Goal: Answer question/provide support

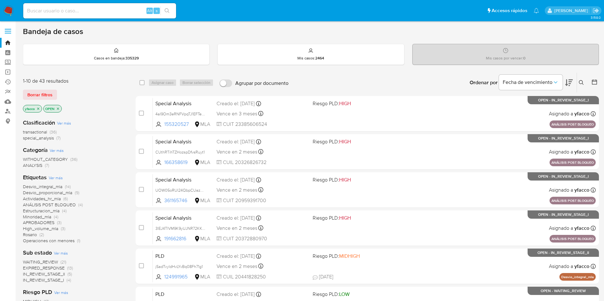
click at [119, 11] on input at bounding box center [99, 11] width 153 height 8
paste input "nJ7b7c6tQOe9RuIErvkghTuV"
type input "nJ7b7c6tQOe9RuIErvkghTuV"
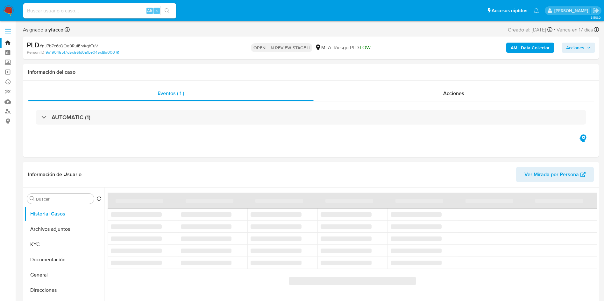
select select "10"
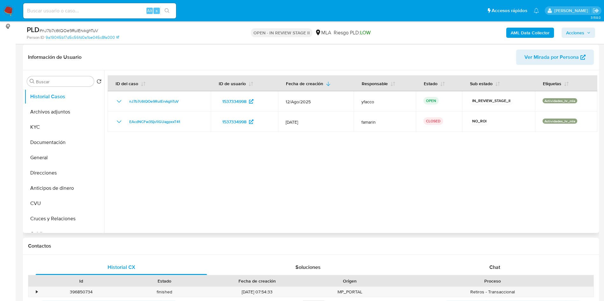
scroll to position [95, 0]
click at [511, 268] on div "Chat" at bounding box center [494, 266] width 171 height 15
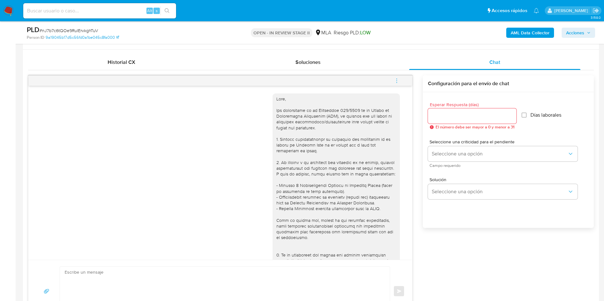
scroll to position [286, 0]
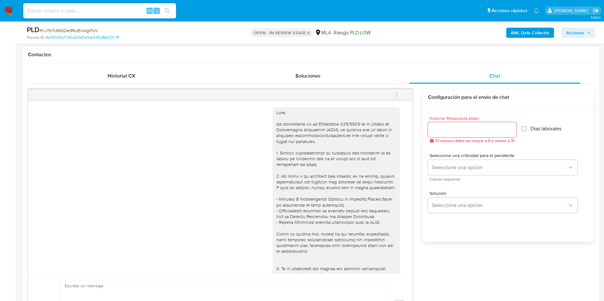
click at [395, 94] on icon "menu-action" at bounding box center [397, 95] width 6 height 6
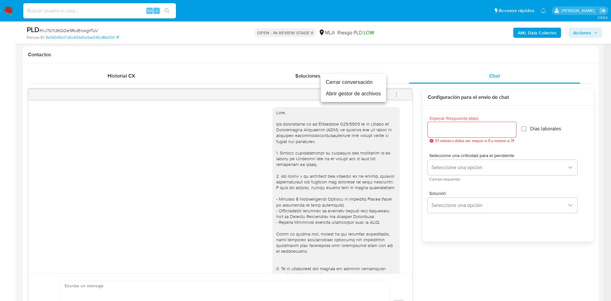
click at [355, 86] on li "Cerrar conversación" at bounding box center [353, 82] width 65 height 11
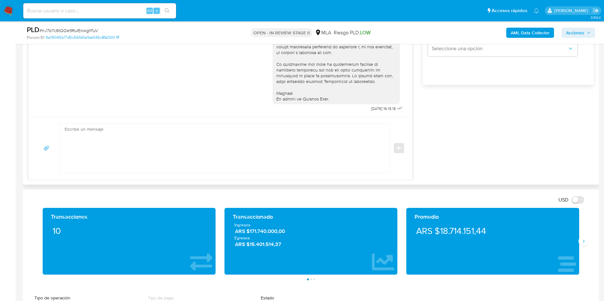
scroll to position [477, 0]
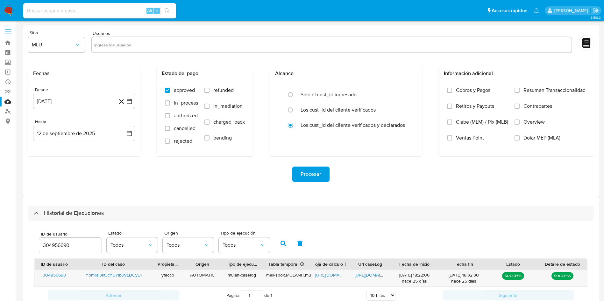
select select "10"
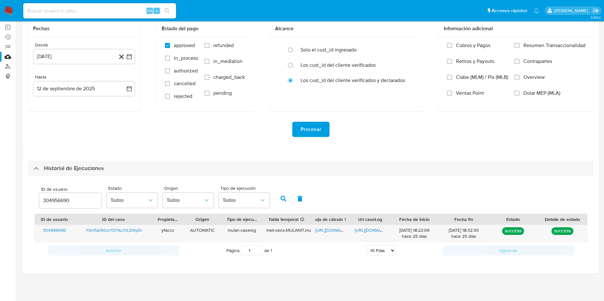
click at [84, 196] on div "304956690" at bounding box center [70, 200] width 62 height 15
click at [76, 200] on input "304956690" at bounding box center [70, 201] width 62 height 8
drag, startPoint x: 76, startPoint y: 200, endPoint x: 35, endPoint y: 198, distance: 40.8
click at [35, 198] on div "ID de usuario 304956690 Estado Todos Origen Todos Tipo de ejecución Todos" at bounding box center [310, 198] width 553 height 31
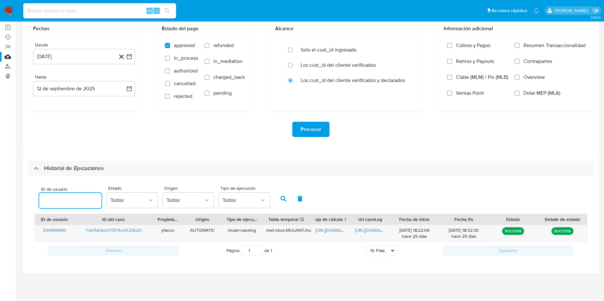
paste input "1537334998"
type input "1537334998"
click at [284, 200] on icon "button" at bounding box center [283, 199] width 6 height 6
click at [323, 230] on span "https://docs.google.com/spreadsheets/d/1JeI4AiYeWSgu2wfilp0JECl6K3D-cp26gEnZdn1…" at bounding box center [337, 230] width 44 height 6
click at [371, 227] on div "https://docs.google.com/document/d/1aSvhfgzpTAom4KjcH_EmsafUdcIoNU4Q7luK9qFzKoo…" at bounding box center [369, 233] width 39 height 17
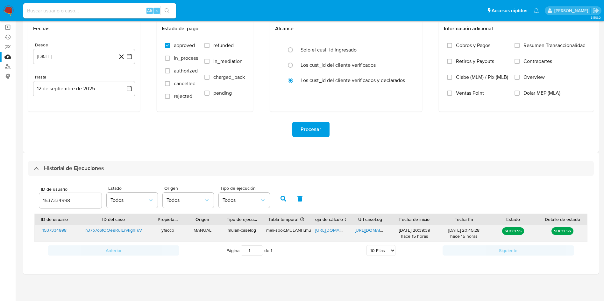
click at [371, 228] on span "https://docs.google.com/document/d/1aSvhfgzpTAom4KjcH_EmsafUdcIoNU4Q7luK9qFzKoo…" at bounding box center [377, 230] width 44 height 6
